Goal: Feedback & Contribution: Contribute content

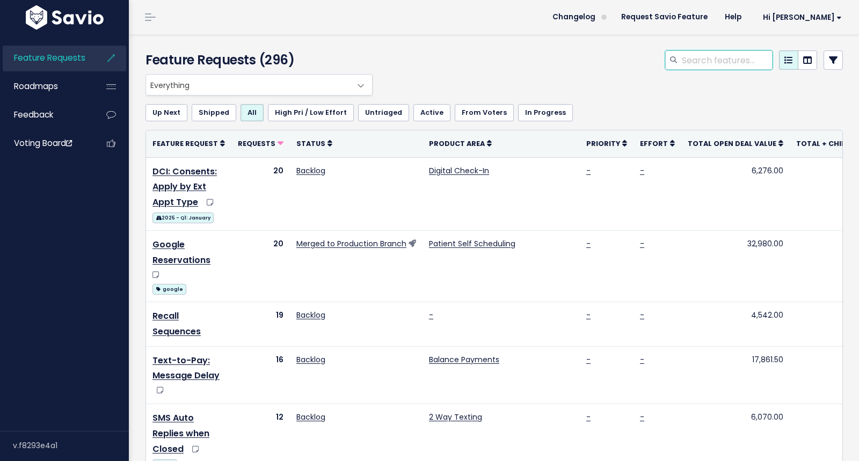
click at [715, 59] on input "search" at bounding box center [727, 59] width 92 height 19
type input "s"
type input "delay"
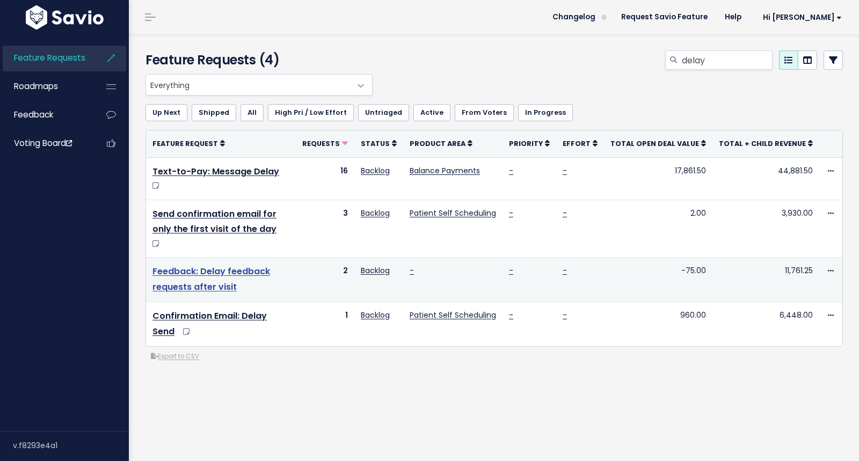
click at [250, 265] on link "Feedback: Delay feedback requests after visit" at bounding box center [212, 279] width 118 height 28
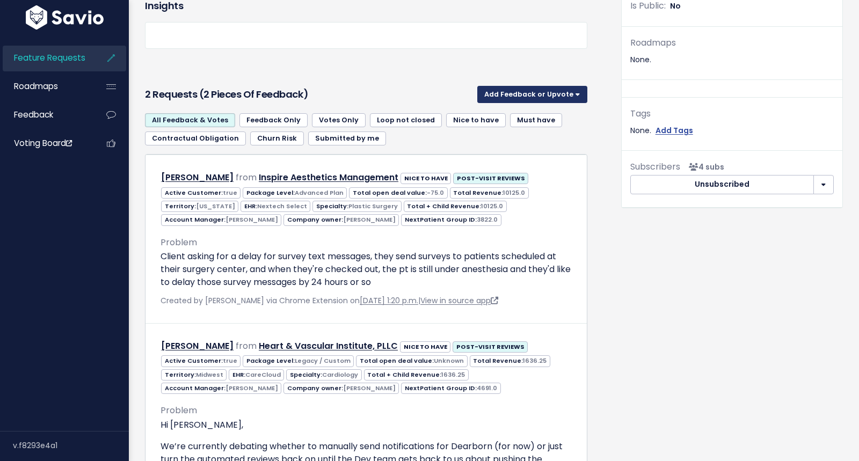
scroll to position [365, 0]
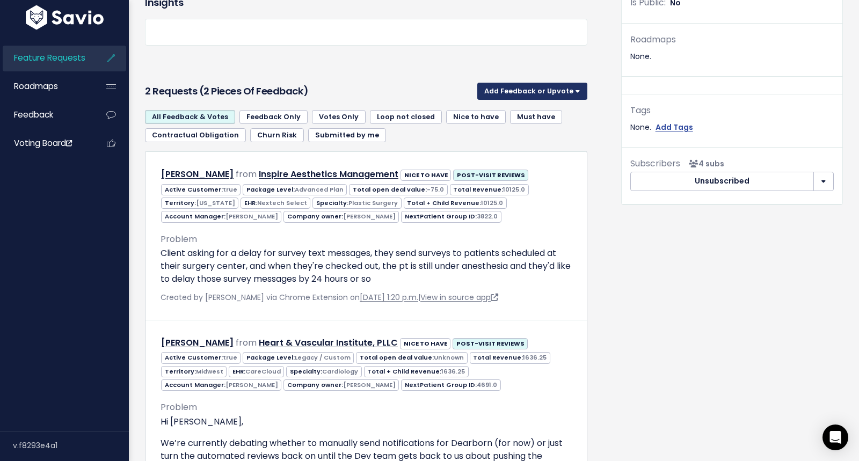
click at [539, 92] on button "Add Feedback or Upvote" at bounding box center [533, 91] width 110 height 17
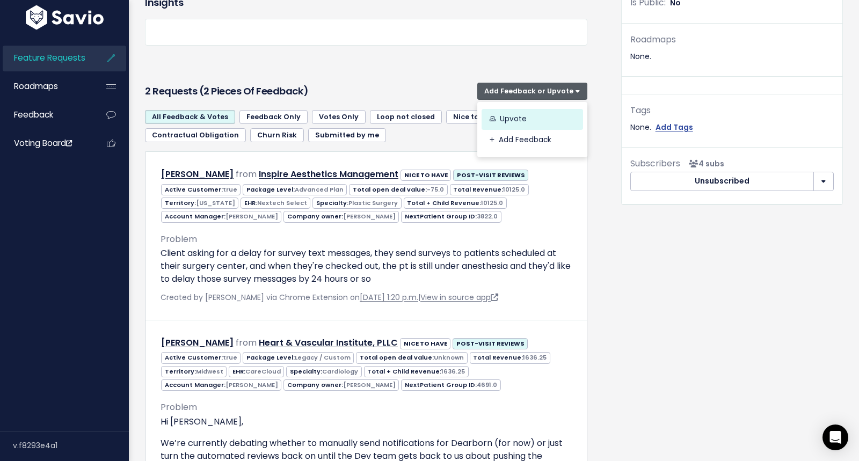
click at [519, 117] on link "Upvote" at bounding box center [533, 119] width 102 height 21
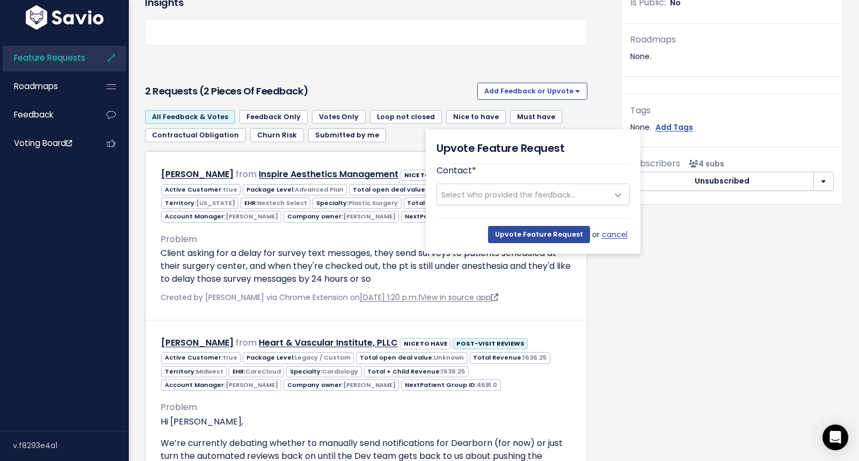
click at [491, 197] on span "Select who provided the feedback..." at bounding box center [509, 195] width 134 height 11
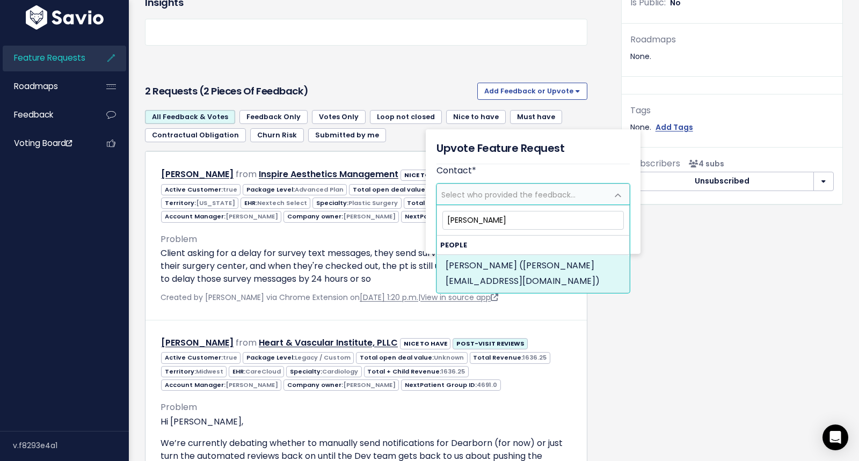
type input "dawn brya"
select select "82375240"
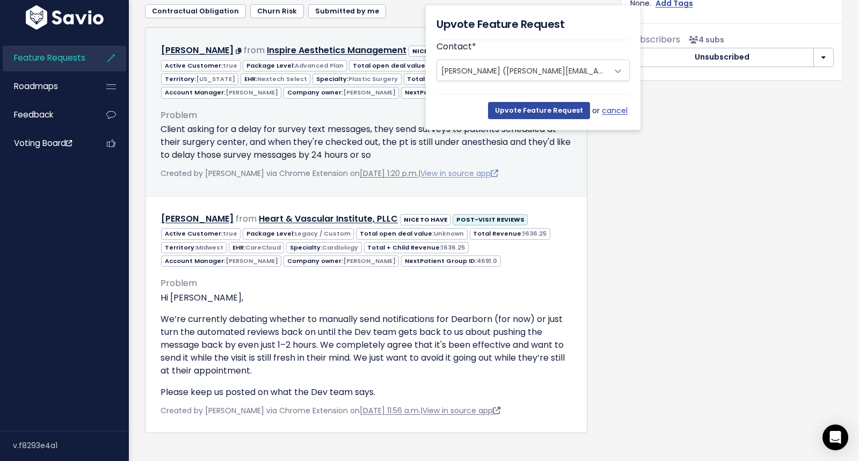
scroll to position [508, 0]
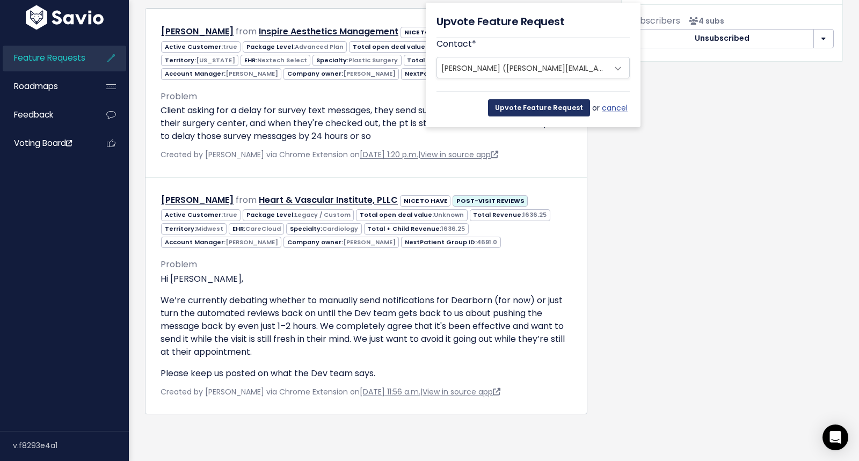
click at [553, 102] on input "Upvote Feature Request" at bounding box center [539, 107] width 102 height 17
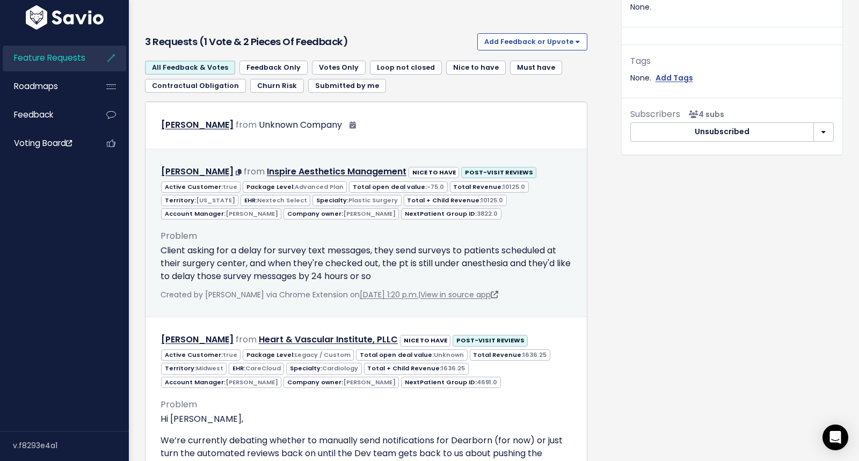
scroll to position [416, 0]
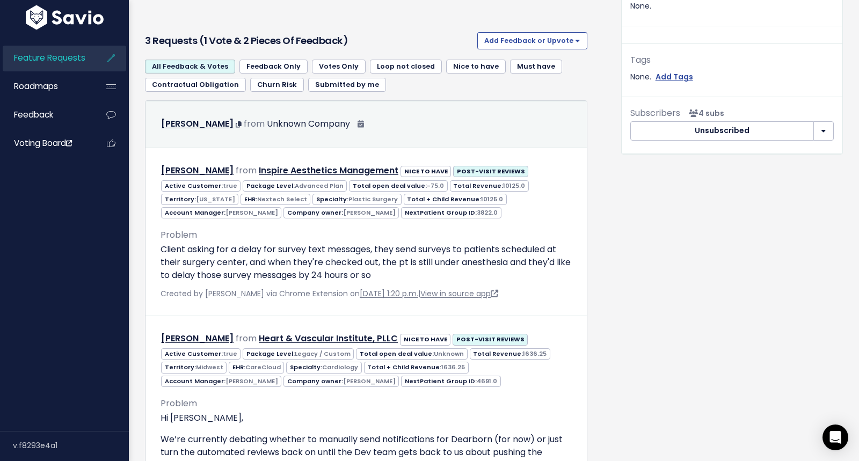
click at [336, 124] on div "Dawn Bryant from Unknown Company" at bounding box center [262, 125] width 203 height 16
click at [200, 126] on link "Dawn Bryant" at bounding box center [197, 124] width 73 height 12
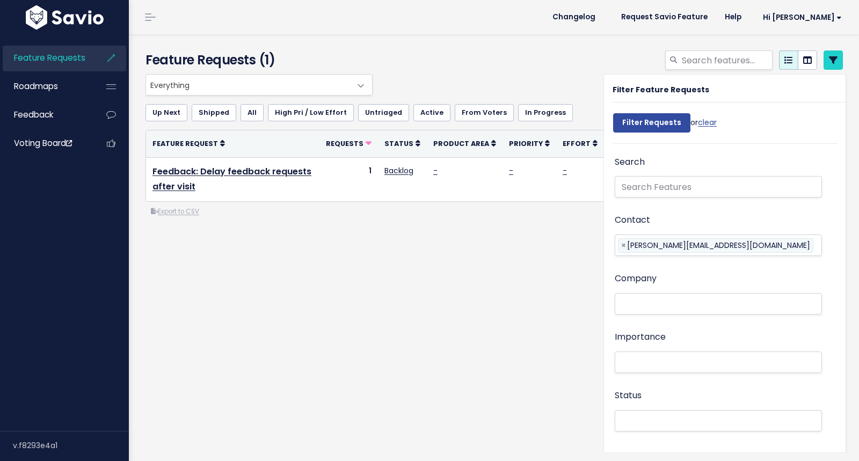
select select
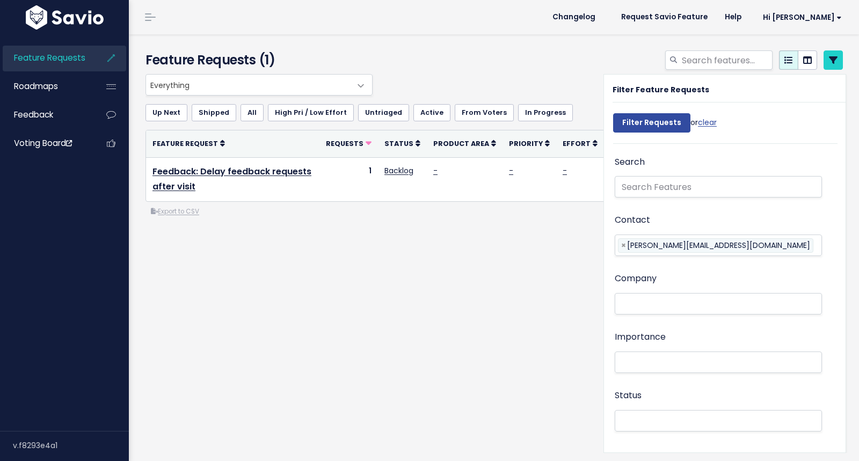
select select
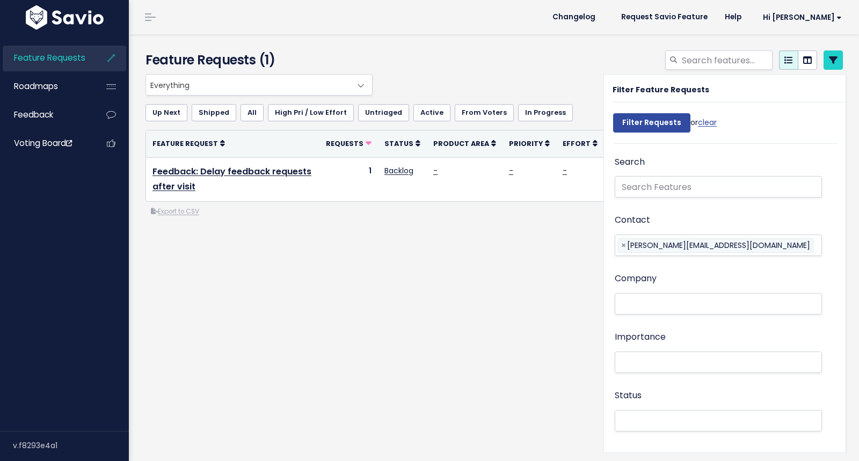
select select
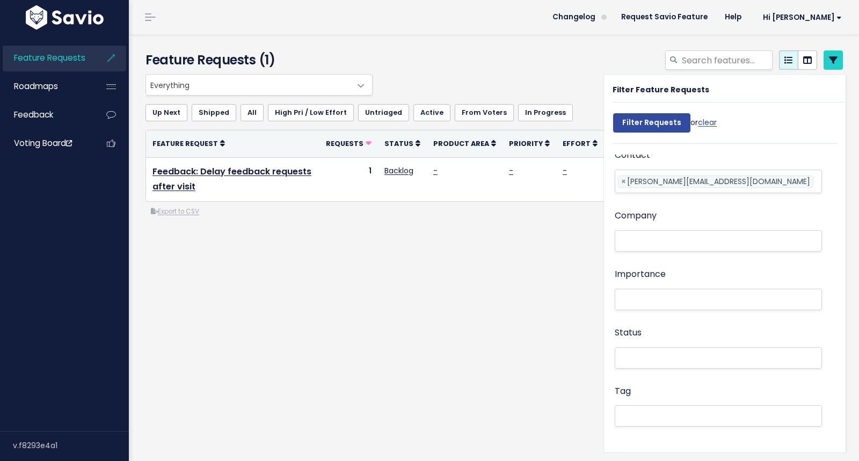
scroll to position [81, 0]
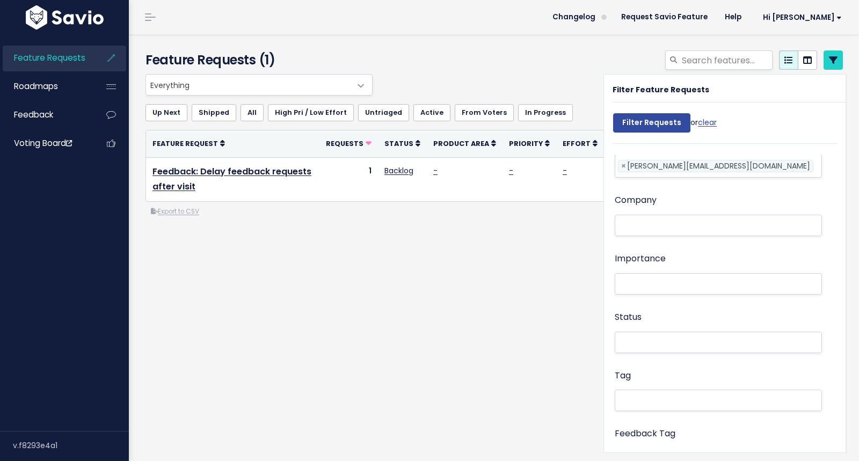
click at [678, 225] on li at bounding box center [716, 225] width 196 height 11
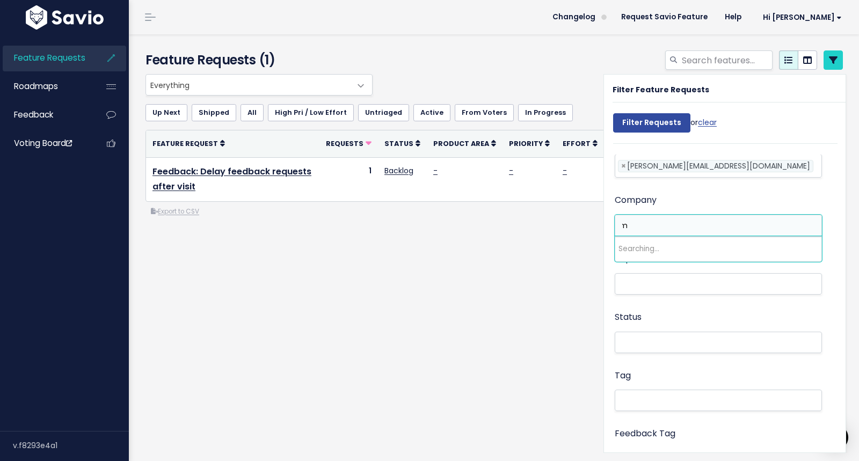
scroll to position [0, 0]
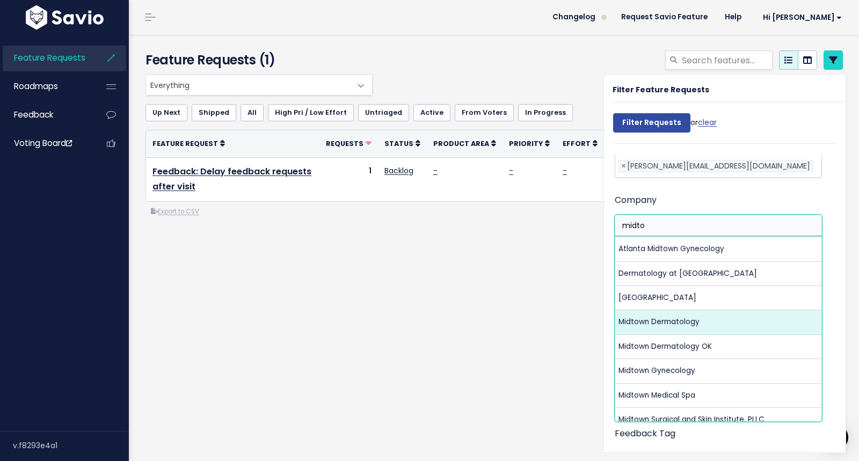
type input "midto"
select select "15008757"
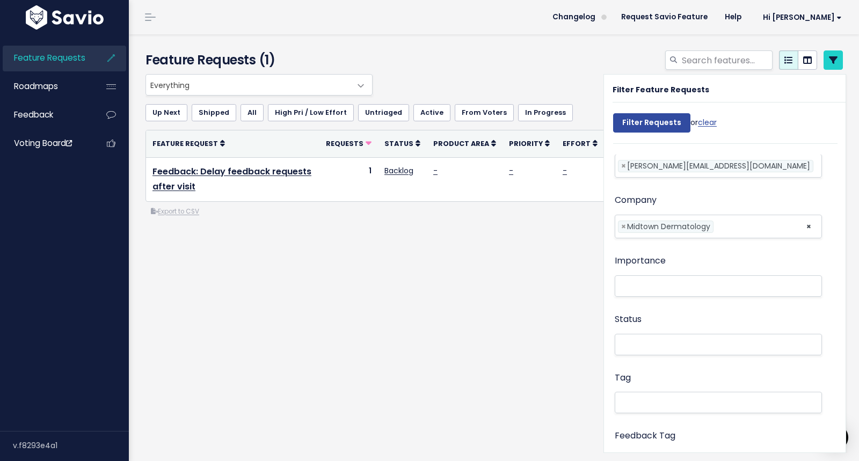
click at [429, 352] on div "Feature Requests (1) Everything No Product Area 2 Way Texting Balance Payments …" at bounding box center [494, 247] width 731 height 427
click at [484, 266] on div "Everything No Product Area 2 Way Texting Balance Payments Broadcast Messaging D…" at bounding box center [495, 189] width 714 height 230
click at [592, 57] on div at bounding box center [613, 62] width 476 height 24
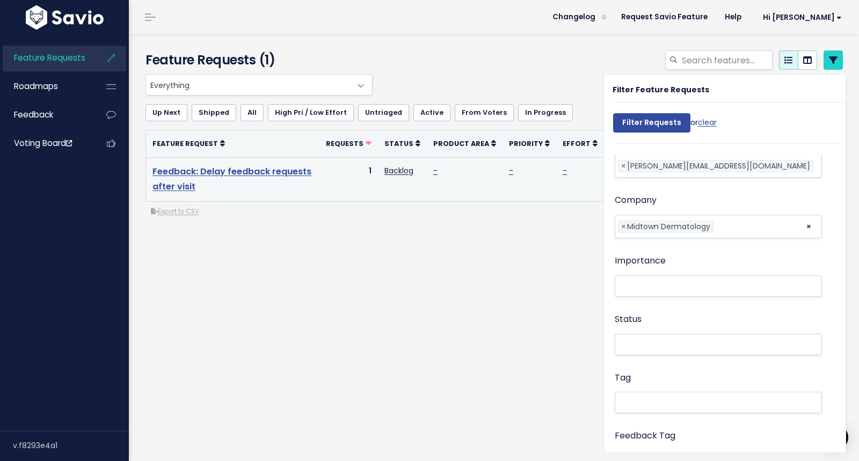
click at [248, 171] on link "Feedback: Delay feedback requests after visit" at bounding box center [232, 179] width 159 height 28
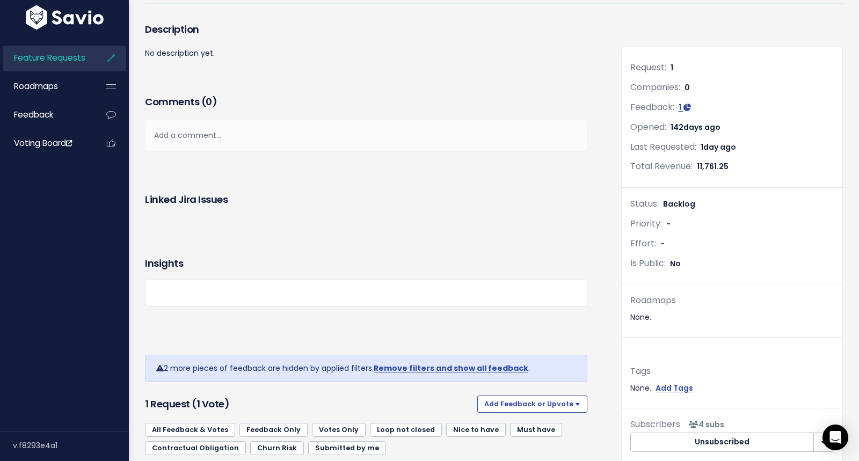
scroll to position [201, 0]
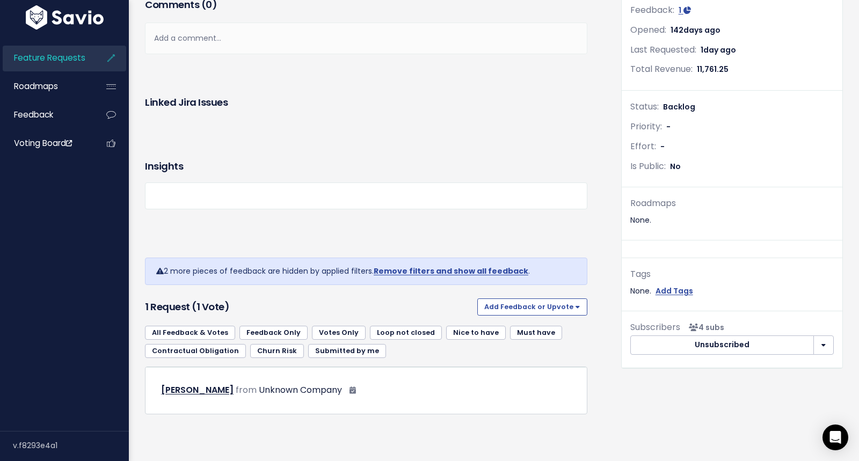
click at [209, 238] on div "Insights" at bounding box center [366, 195] width 459 height 91
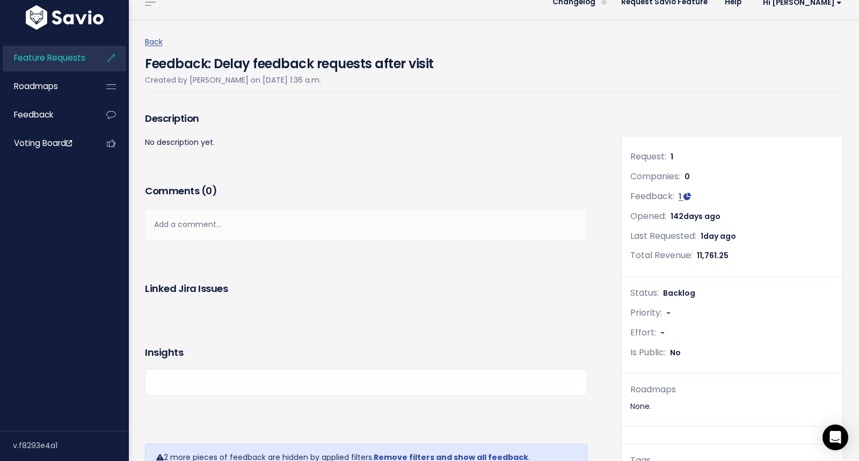
scroll to position [0, 0]
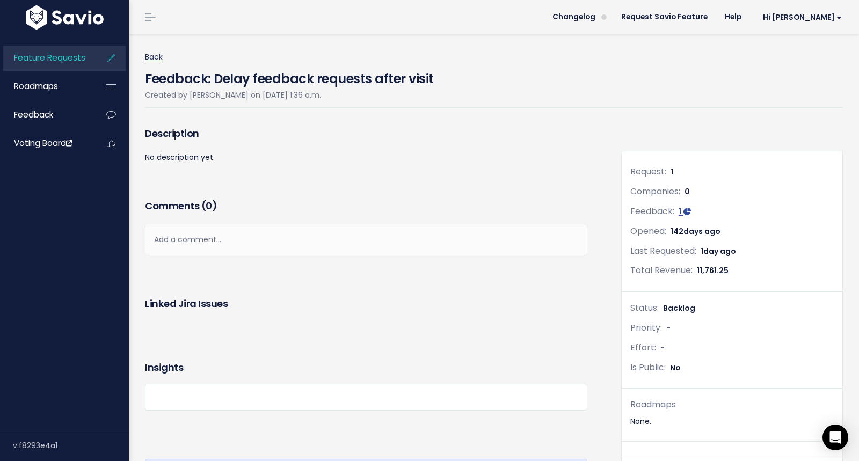
click at [152, 56] on link "Back" at bounding box center [154, 57] width 18 height 11
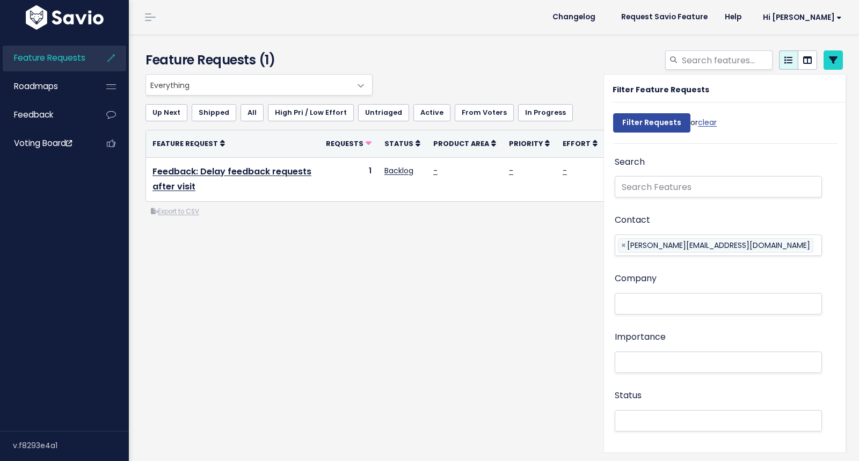
select select
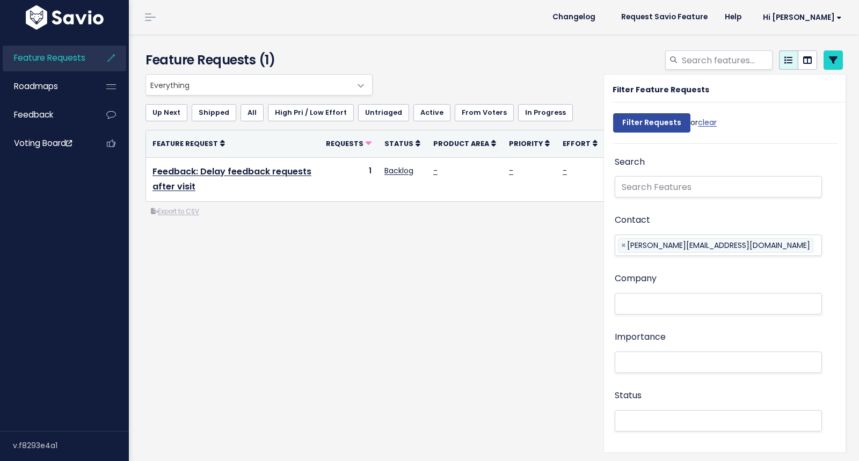
select select
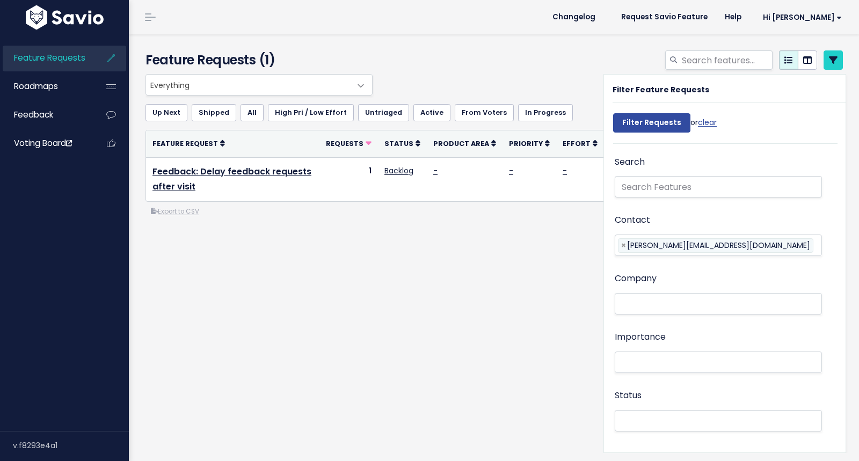
select select
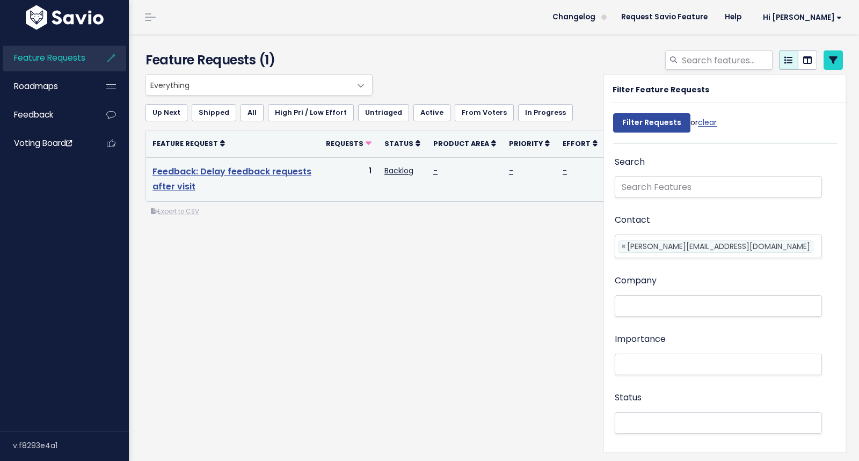
click at [221, 175] on link "Feedback: Delay feedback requests after visit" at bounding box center [232, 179] width 159 height 28
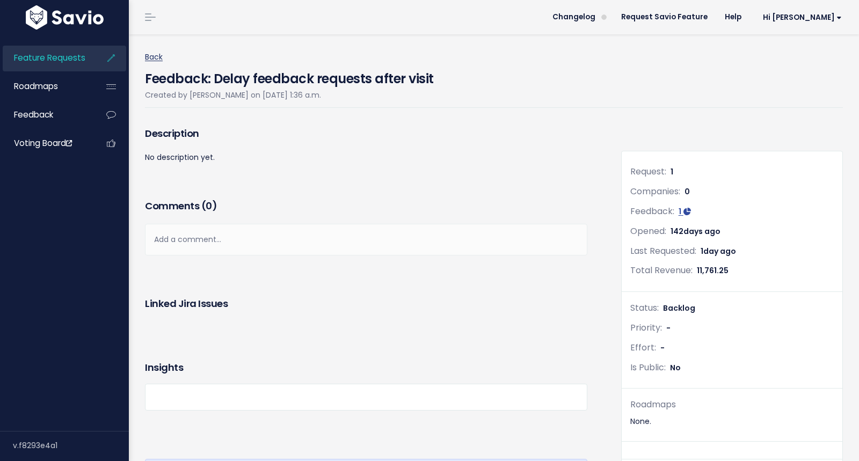
click at [161, 59] on link "Back" at bounding box center [154, 57] width 18 height 11
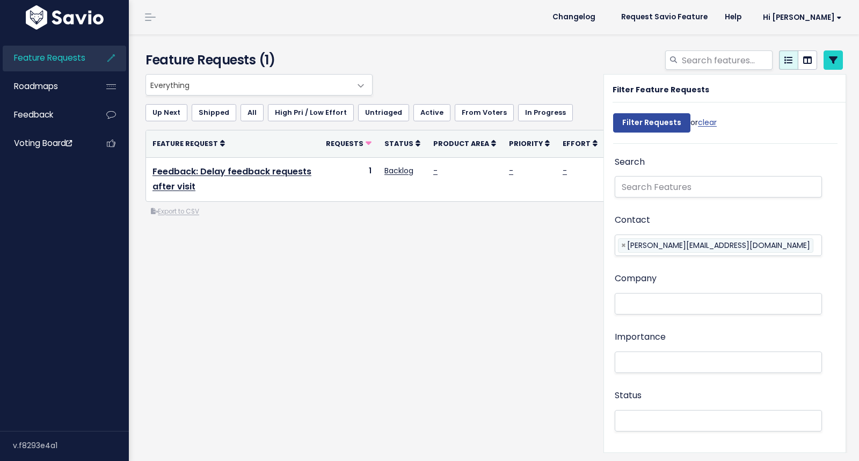
select select
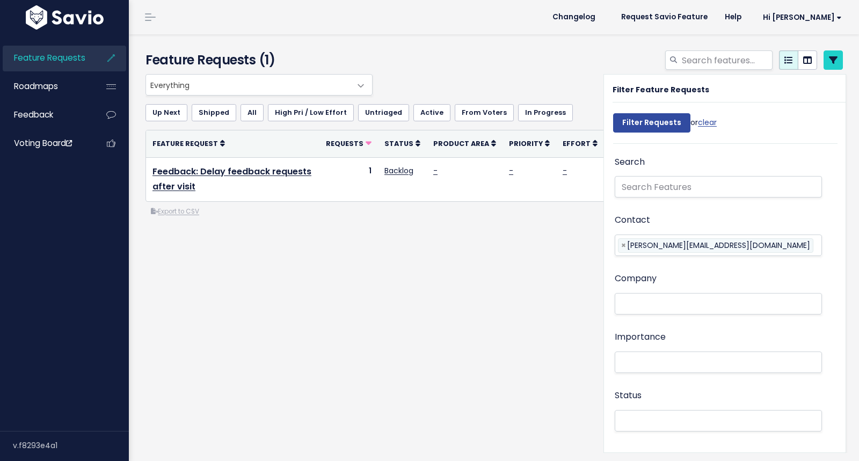
select select
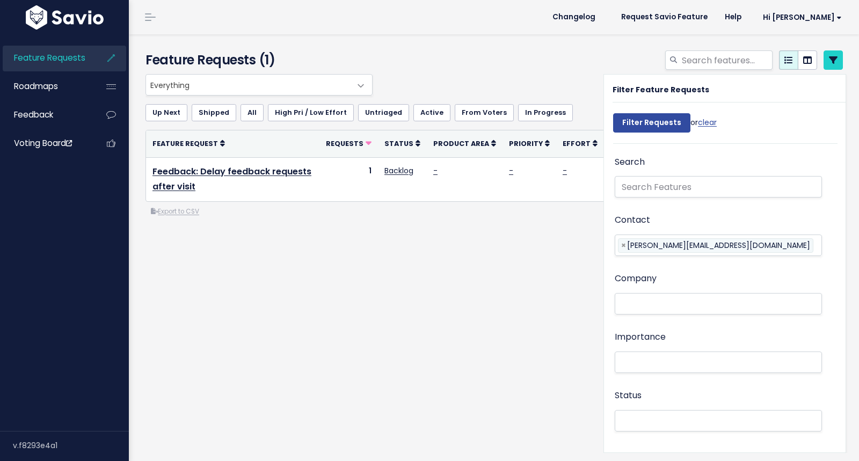
select select
click at [583, 59] on div at bounding box center [613, 62] width 476 height 24
click at [482, 261] on div "Everything No Product Area 2 Way Texting Balance Payments Broadcast Messaging D…" at bounding box center [495, 189] width 714 height 230
